Goal: Find specific page/section: Find specific page/section

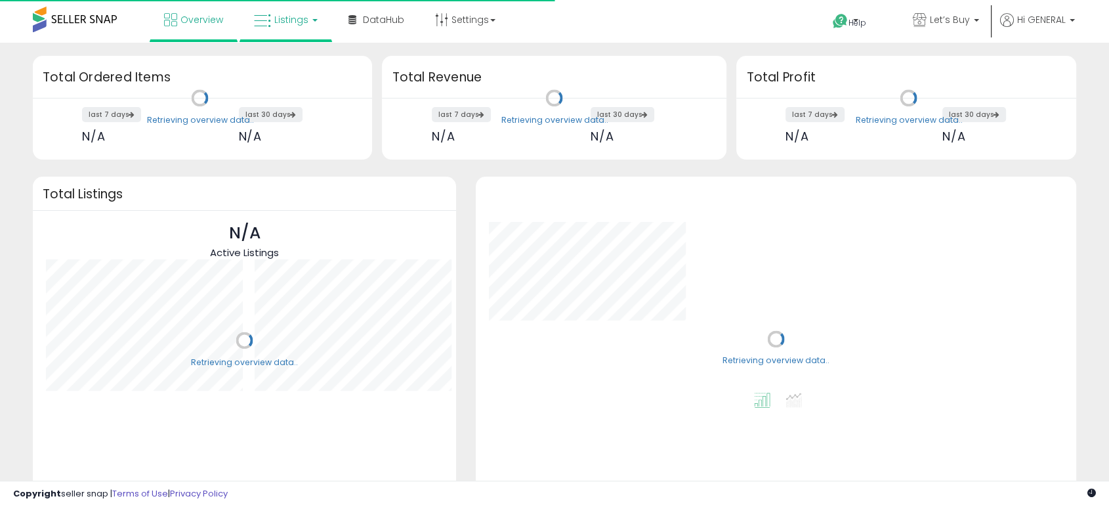
click at [294, 17] on span "Listings" at bounding box center [291, 19] width 34 height 13
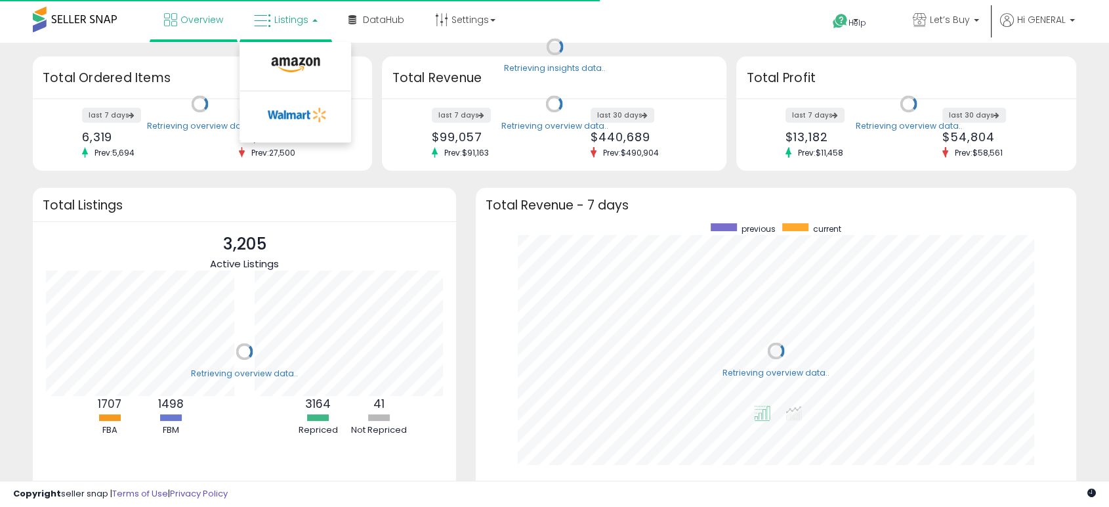
scroll to position [248, 573]
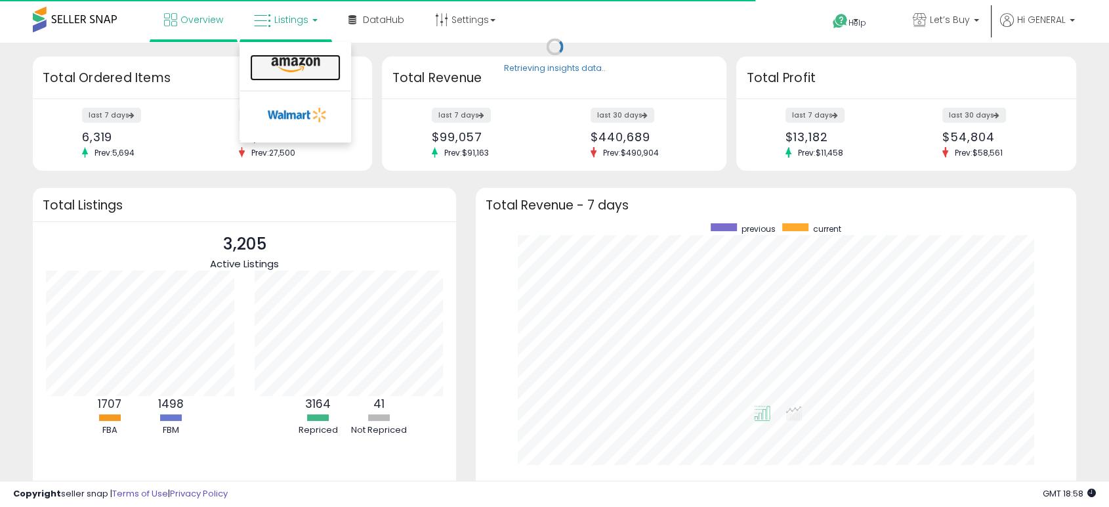
click at [299, 66] on icon at bounding box center [295, 64] width 57 height 17
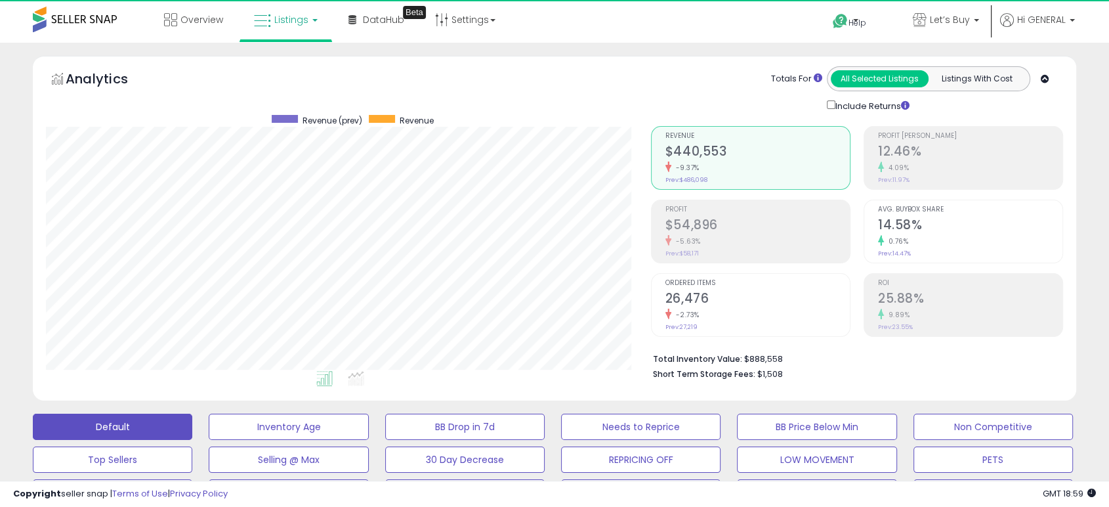
scroll to position [269, 604]
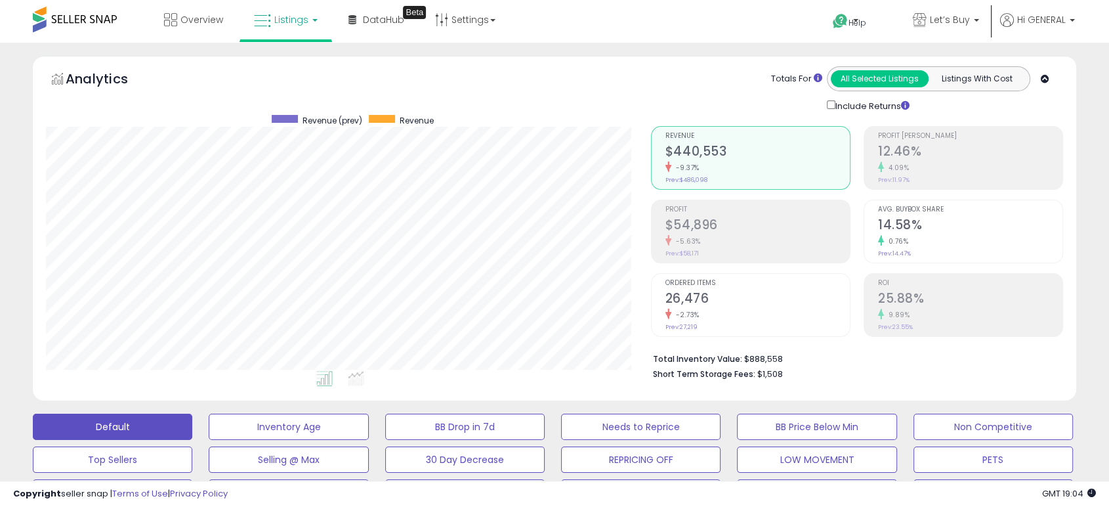
click at [906, 24] on link "Let’s Buy" at bounding box center [946, 21] width 86 height 43
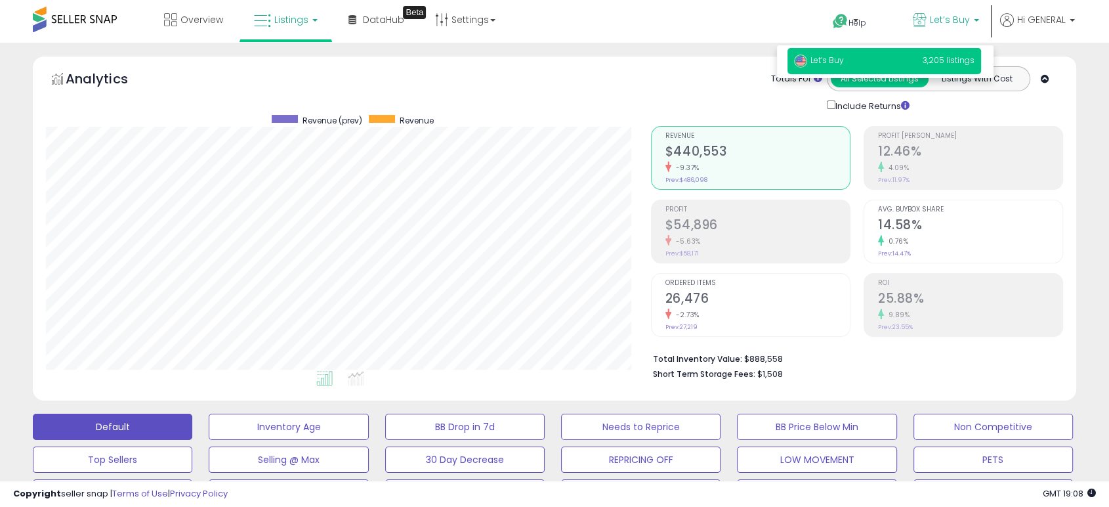
click at [703, 67] on div "Totals For All Selected Listings Listings With Cost Include Returns" at bounding box center [851, 89] width 403 height 47
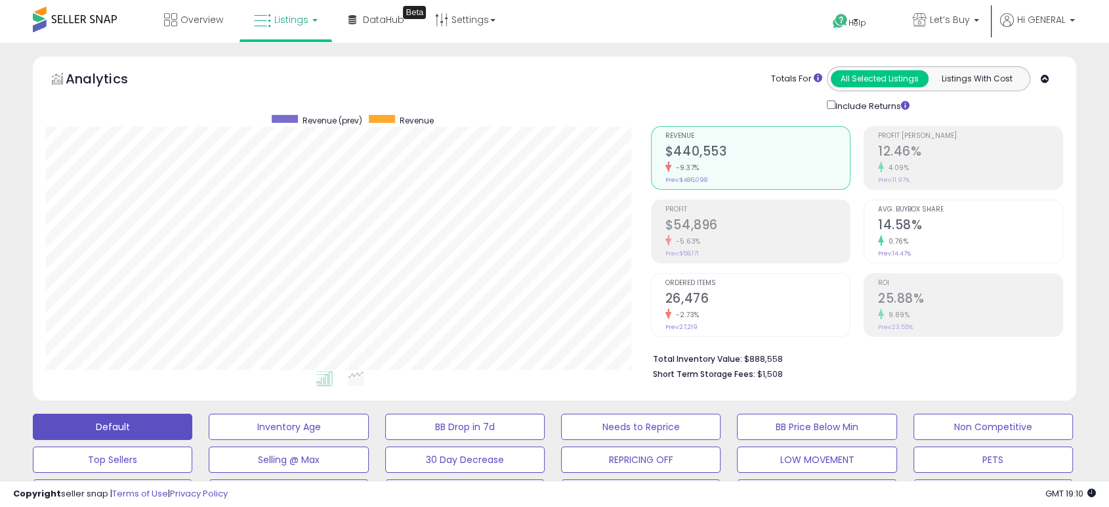
click at [672, 77] on div "Totals For All Selected Listings Listings With Cost Include Returns" at bounding box center [851, 89] width 403 height 47
